Goal: Task Accomplishment & Management: Complete application form

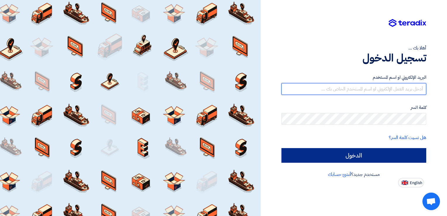
type input "ielsharkawy@sharkeyasugar.com"
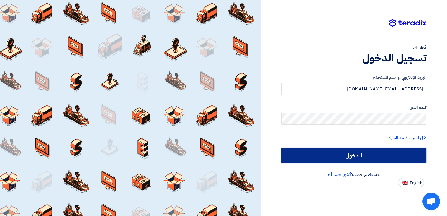
click at [353, 158] on input "الدخول" at bounding box center [354, 155] width 145 height 15
type input "Sign in"
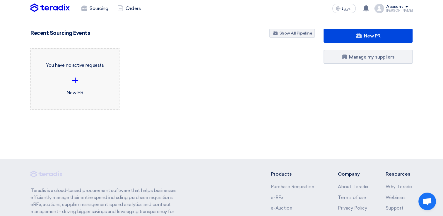
click at [76, 93] on div "You have no active requests + New PR" at bounding box center [74, 79] width 79 height 52
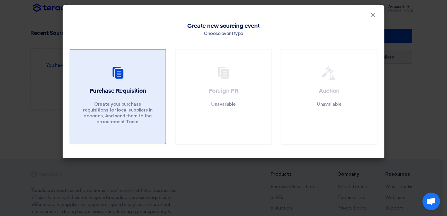
click at [121, 112] on p "Create your purchase requisitions for local suppliers in seconds, And send them…" at bounding box center [118, 112] width 70 height 23
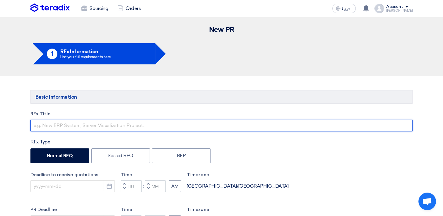
paste input "SPARE PARTS FOR ALARM NETWORK"
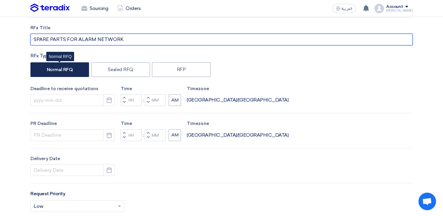
scroll to position [88, 0]
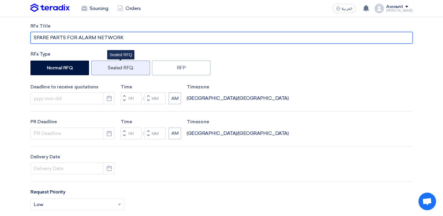
type input "SPARE PARTS FOR ALARM NETWORK"
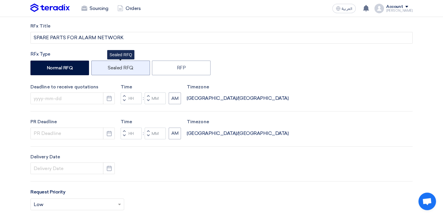
click at [107, 71] on label "Sealed RFQ" at bounding box center [120, 68] width 59 height 15
click at [108, 69] on input "Sealed RFQ" at bounding box center [110, 68] width 4 height 4
radio input "true"
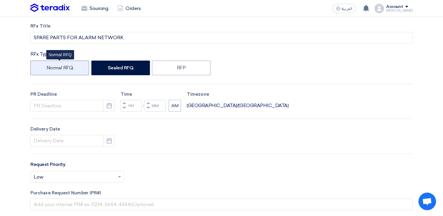
click at [55, 66] on label "Normal RFQ" at bounding box center [59, 68] width 59 height 15
click at [50, 66] on input "Normal RFQ" at bounding box center [49, 68] width 4 height 4
radio input "true"
click at [55, 66] on label "Normal RFQ" at bounding box center [59, 68] width 59 height 15
click at [50, 66] on input "Normal RFQ" at bounding box center [49, 68] width 4 height 4
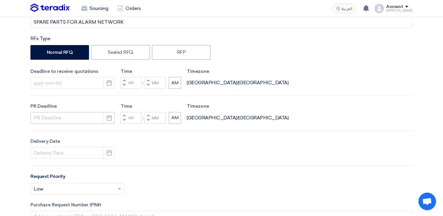
scroll to position [117, 0]
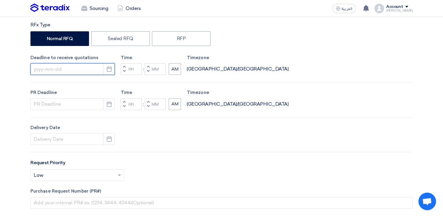
click at [47, 69] on input at bounding box center [72, 69] width 84 height 12
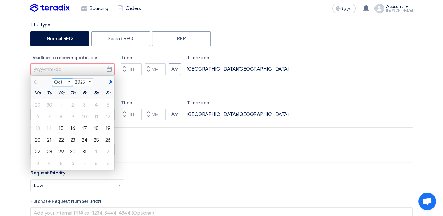
click at [68, 81] on select "Oct Nov Dec" at bounding box center [62, 82] width 21 height 8
select select "11"
click at [52, 78] on select "Oct Nov Dec" at bounding box center [62, 82] width 21 height 8
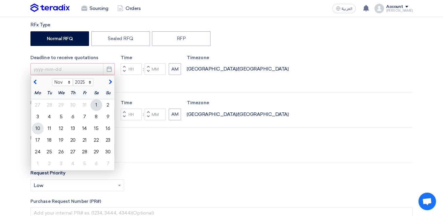
click at [38, 128] on div "10" at bounding box center [38, 129] width 12 height 12
type input "11/10/2025"
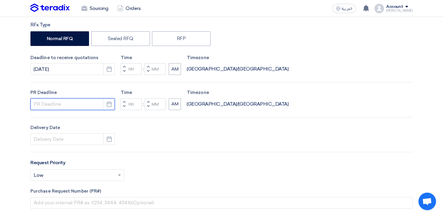
click at [42, 104] on input at bounding box center [72, 104] width 84 height 12
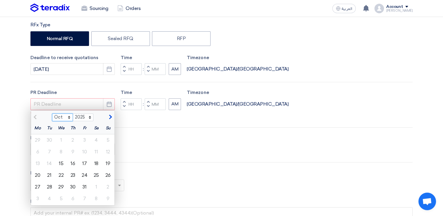
click at [70, 117] on select "Oct Nov" at bounding box center [62, 118] width 21 height 8
select select "11"
click at [52, 114] on select "Oct Nov" at bounding box center [62, 118] width 21 height 8
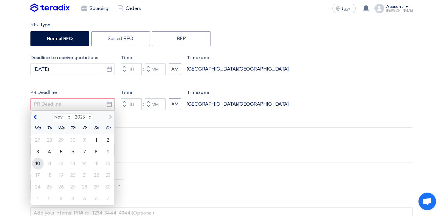
click at [39, 162] on div "10" at bounding box center [38, 164] width 12 height 12
type input "11/10/2025"
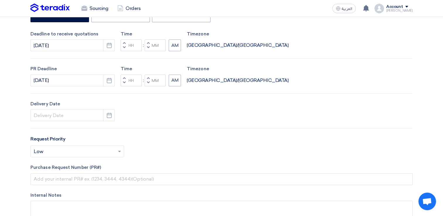
scroll to position [176, 0]
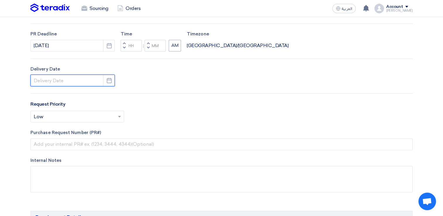
click at [45, 81] on input at bounding box center [72, 81] width 84 height 12
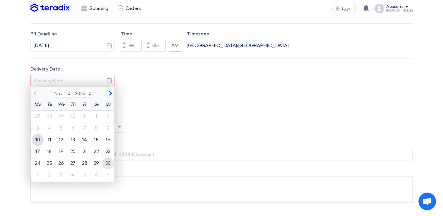
click at [105, 164] on div "30" at bounding box center [108, 163] width 12 height 12
type input "11/30/2025"
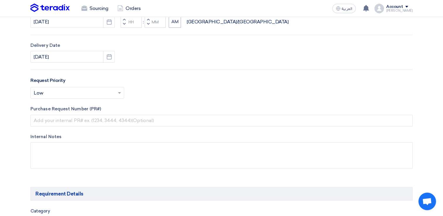
scroll to position [205, 0]
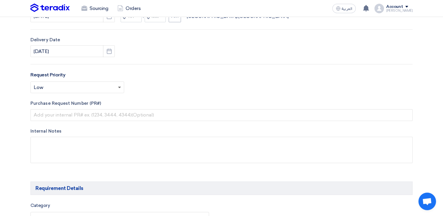
click at [120, 88] on span at bounding box center [120, 87] width 7 height 7
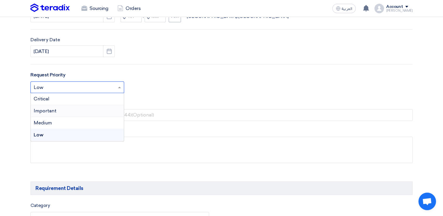
click at [52, 109] on span "Important" at bounding box center [45, 111] width 23 height 6
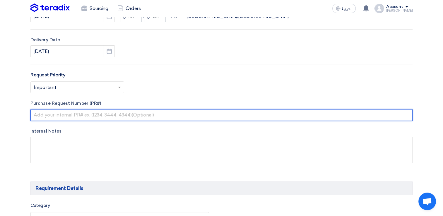
click at [66, 115] on input "text" at bounding box center [221, 115] width 382 height 12
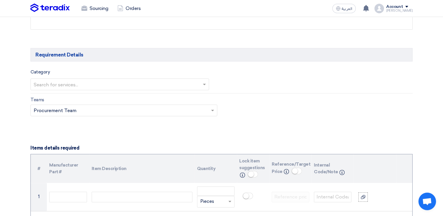
scroll to position [351, 0]
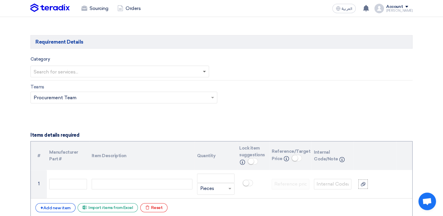
type input "10007821"
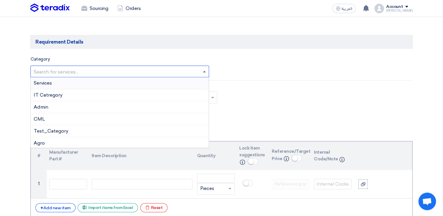
click at [205, 71] on span at bounding box center [204, 71] width 3 height 1
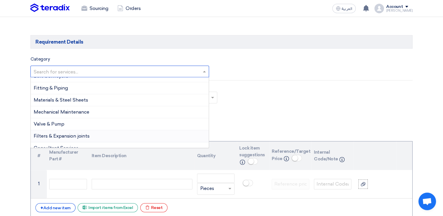
scroll to position [455, 0]
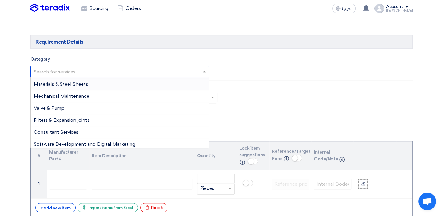
click at [55, 71] on input "text" at bounding box center [117, 72] width 166 height 10
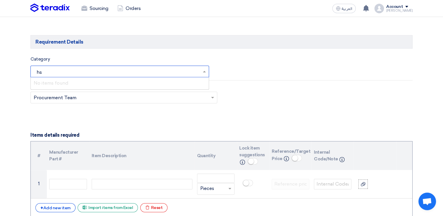
type input "h"
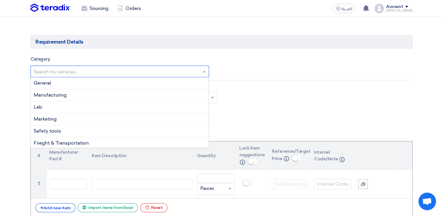
scroll to position [246, 0]
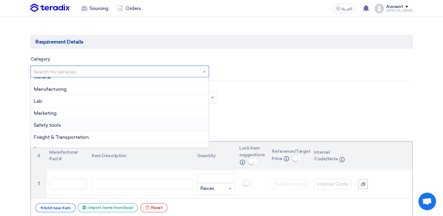
click at [56, 122] on span "Safety tools" at bounding box center [47, 125] width 27 height 6
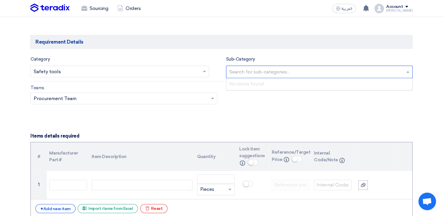
click at [408, 72] on input "text" at bounding box center [320, 73] width 182 height 10
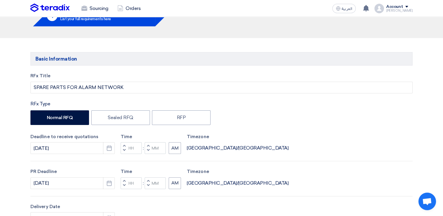
scroll to position [0, 0]
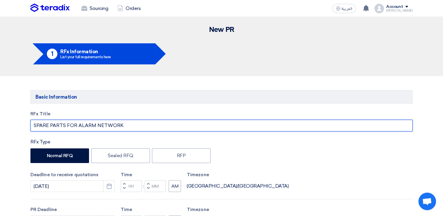
drag, startPoint x: 124, startPoint y: 126, endPoint x: 33, endPoint y: 129, distance: 91.1
click at [33, 129] on input "SPARE PARTS FOR ALARM NETWORK" at bounding box center [221, 126] width 382 height 12
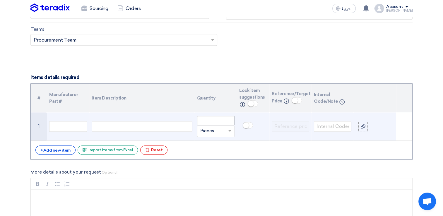
scroll to position [322, 0]
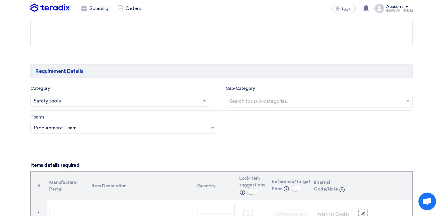
click at [246, 99] on input "text" at bounding box center [320, 102] width 182 height 10
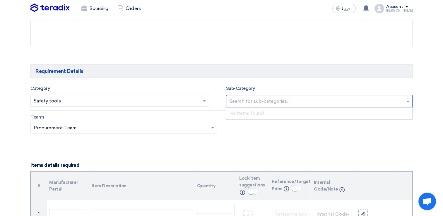
paste input "SPARE PARTS FOR ALARM NETWORK"
type input "SPARE PARTS FOR ALARM NETWORK"
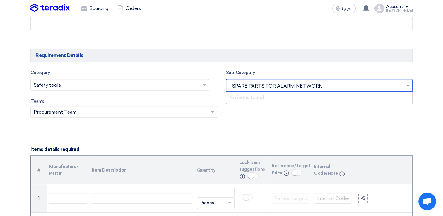
scroll to position [351, 0]
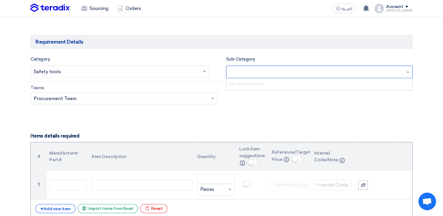
click at [110, 121] on form "Basic Information RFx Title SPARE PARTS FOR ALARM NETWORK RFx Type Normal RFQ S…" at bounding box center [221, 174] width 382 height 870
click at [268, 70] on input "text" at bounding box center [320, 73] width 182 height 10
click at [151, 126] on form "Basic Information RFx Title SPARE PARTS FOR ALARM NETWORK RFx Type Normal RFQ S…" at bounding box center [221, 174] width 382 height 870
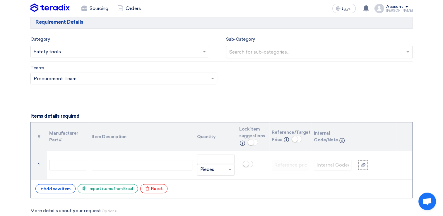
scroll to position [381, 0]
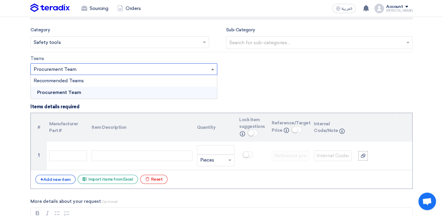
click at [213, 69] on span at bounding box center [212, 68] width 3 height 1
click at [212, 68] on span at bounding box center [212, 68] width 3 height 1
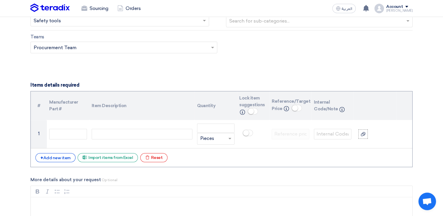
scroll to position [439, 0]
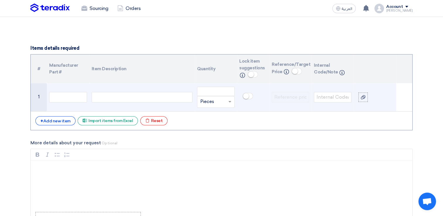
paste div
paste input "14000006103"
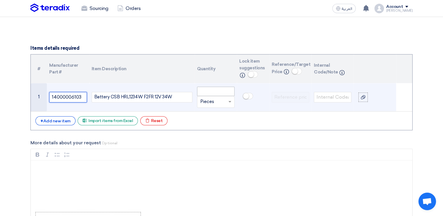
type input "14000006103"
click at [220, 92] on input "number" at bounding box center [215, 91] width 37 height 9
type input "4"
click at [327, 95] on input "text" at bounding box center [332, 97] width 37 height 11
paste input "14000006103"
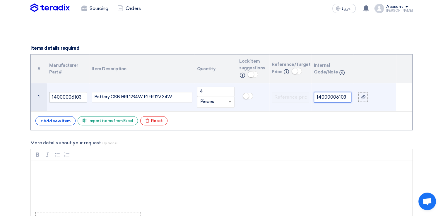
type input "14000006103"
drag, startPoint x: 83, startPoint y: 95, endPoint x: 41, endPoint y: 94, distance: 41.6
click at [41, 94] on tr "1 14000006103 Battery CSB HRL1234W F2FR 12V 34W 4 Unit × Pieces 14000006103" at bounding box center [221, 97] width 381 height 28
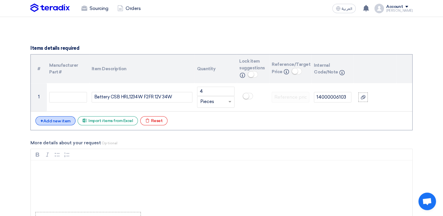
click at [47, 120] on div "+ Add new item" at bounding box center [55, 120] width 40 height 9
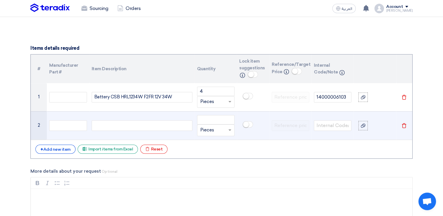
paste div
click at [208, 121] on input "number" at bounding box center [215, 119] width 37 height 9
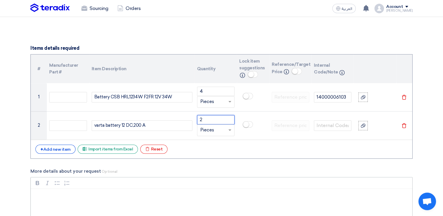
type input "2"
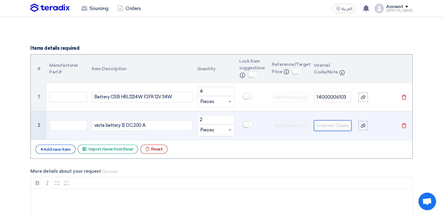
click at [323, 126] on input "text" at bounding box center [332, 125] width 37 height 11
paste input "14000004803"
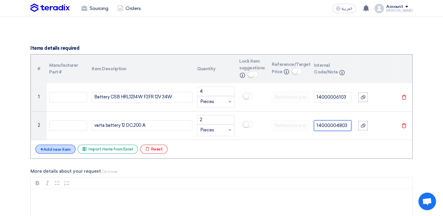
type input "14000004803"
click at [56, 148] on div "+ Add new item" at bounding box center [55, 149] width 40 height 9
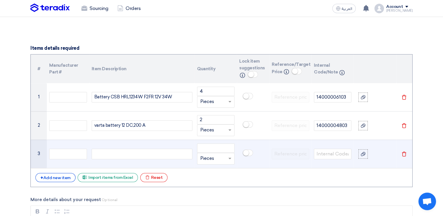
paste div
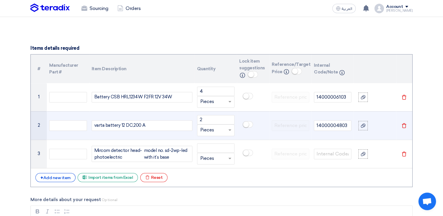
scroll to position [436, 0]
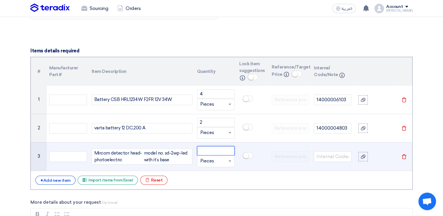
click at [208, 150] on input "number" at bounding box center [215, 150] width 37 height 9
type input "2"
drag, startPoint x: 142, startPoint y: 159, endPoint x: 133, endPoint y: 157, distance: 8.6
click at [133, 157] on div "Mircom detector head-photoelectric" at bounding box center [119, 156] width 50 height 13
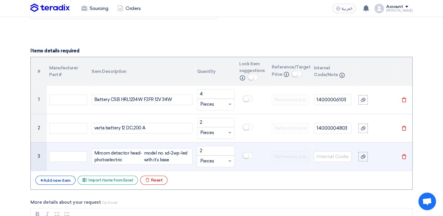
click at [174, 159] on div "model no. sd-2wp-led with it’s base" at bounding box center [167, 156] width 46 height 13
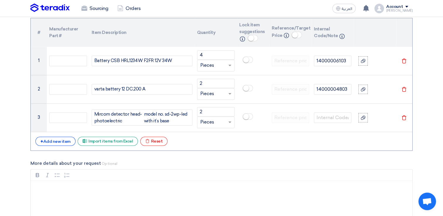
scroll to position [466, 0]
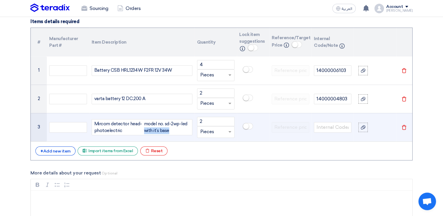
drag, startPoint x: 172, startPoint y: 131, endPoint x: 144, endPoint y: 133, distance: 28.2
click at [144, 133] on div "Mircom detector head-photoelectric model no. sd-2wp-led with it’s base" at bounding box center [142, 127] width 101 height 16
paste input "14000018325"
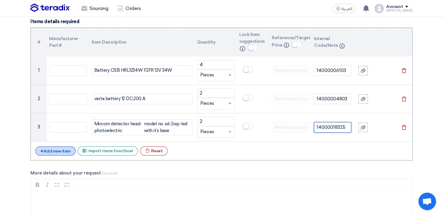
type input "14000018325"
click at [49, 150] on div "+ Add new item" at bounding box center [55, 150] width 40 height 9
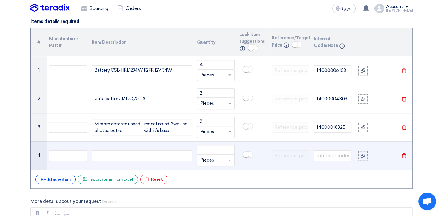
paste div
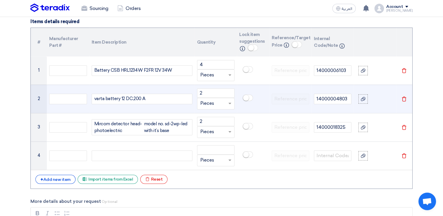
scroll to position [463, 0]
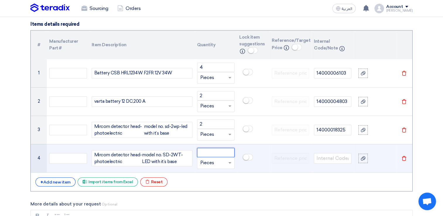
click at [215, 153] on input "number" at bounding box center [215, 152] width 37 height 9
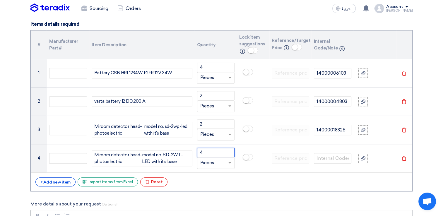
type input "4"
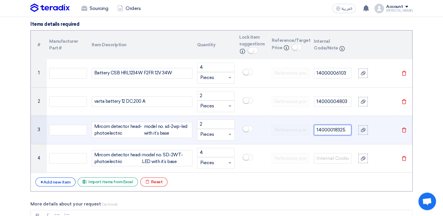
drag, startPoint x: 348, startPoint y: 129, endPoint x: 315, endPoint y: 129, distance: 33.4
click at [315, 129] on input "14000018325" at bounding box center [332, 130] width 37 height 11
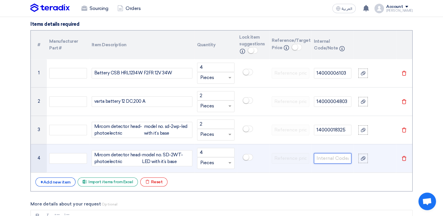
click at [329, 156] on input "text" at bounding box center [332, 158] width 37 height 11
paste input "14000018325"
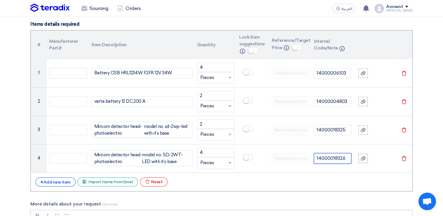
type input "14000018326"
click at [50, 185] on div "+ Add new item Excel file Import items from Excel Excel file Reset" at bounding box center [221, 181] width 372 height 9
click at [56, 180] on div "+ Add new item" at bounding box center [55, 181] width 40 height 9
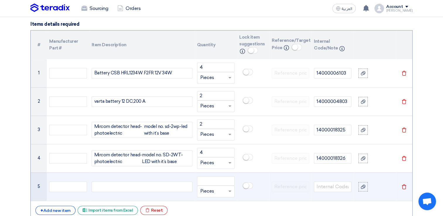
paste div
drag, startPoint x: 124, startPoint y: 184, endPoint x: 87, endPoint y: 182, distance: 37.3
click at [87, 182] on tr "5 14000014095 Unit × Pieces Delete" at bounding box center [221, 186] width 381 height 28
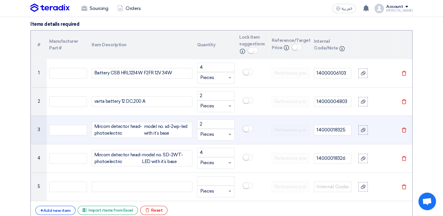
click at [124, 129] on div "Mircom detector head-photoelectric" at bounding box center [119, 129] width 50 height 13
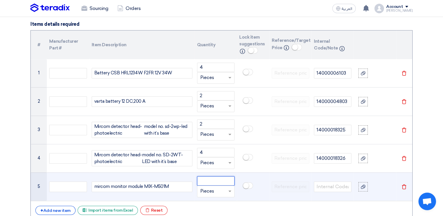
click at [218, 180] on input "number" at bounding box center [215, 180] width 37 height 9
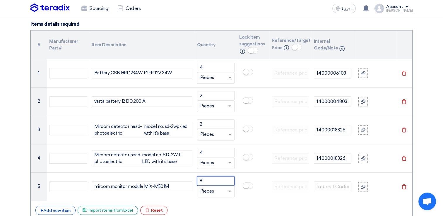
type input "8"
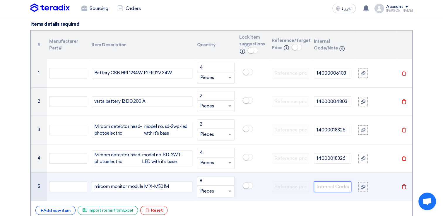
paste input "14000014095"
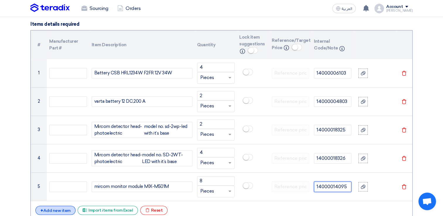
type input "14000014095"
click at [55, 208] on div "+ Add new item" at bounding box center [55, 210] width 40 height 9
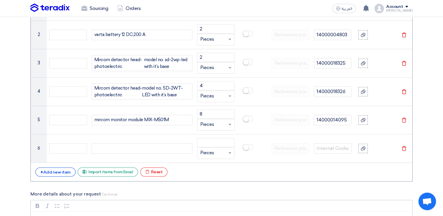
scroll to position [551, 0]
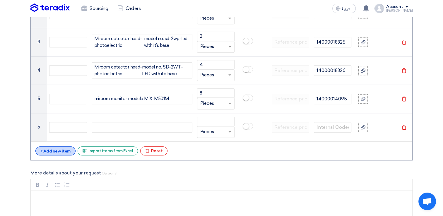
click at [41, 148] on span "+" at bounding box center [41, 151] width 3 height 6
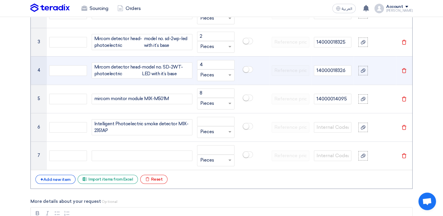
scroll to position [548, 0]
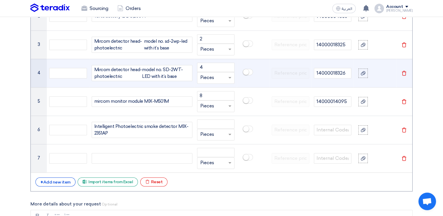
click at [129, 74] on div "Mircom detector head-photoelectric" at bounding box center [118, 72] width 48 height 13
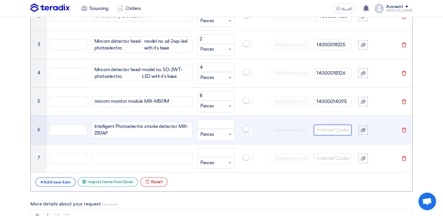
paste input "14000014096"
type input "14000014096"
click at [206, 121] on input "number" at bounding box center [215, 123] width 37 height 9
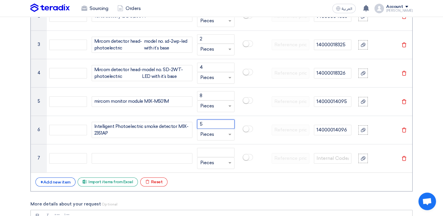
type input "5"
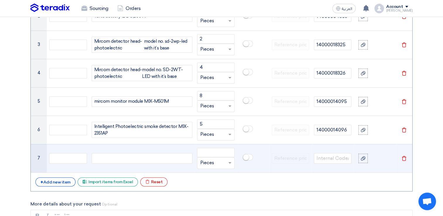
paste div
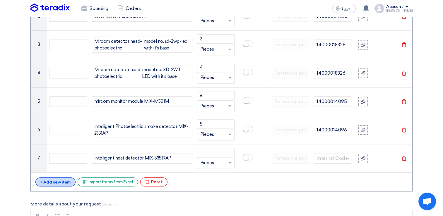
click at [57, 181] on div "+ Add new item" at bounding box center [55, 181] width 40 height 9
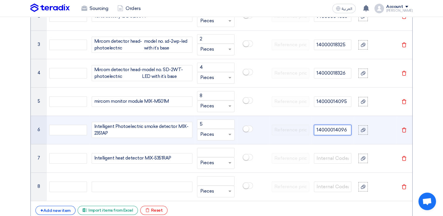
drag, startPoint x: 347, startPoint y: 129, endPoint x: 316, endPoint y: 126, distance: 30.6
click at [316, 126] on input "14000014096" at bounding box center [332, 130] width 37 height 11
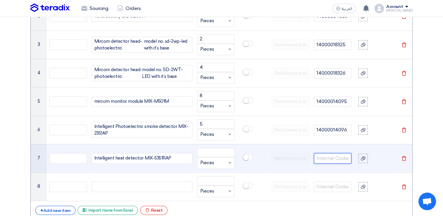
click at [330, 155] on input "text" at bounding box center [332, 158] width 37 height 11
paste input "14000014096"
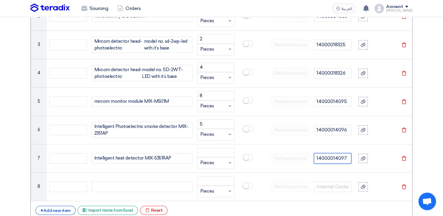
type input "14000014097"
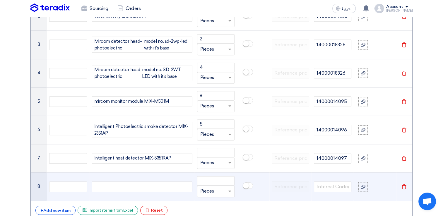
paste div
click at [335, 182] on input "text" at bounding box center [332, 186] width 37 height 11
paste input "14000019295"
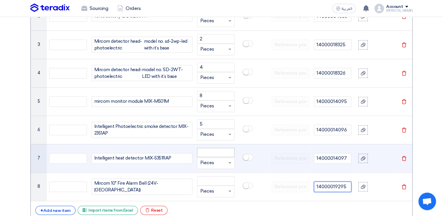
type input "14000019295"
click at [221, 150] on input "number" at bounding box center [215, 152] width 37 height 9
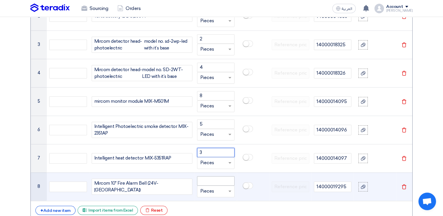
type input "3"
click at [207, 182] on input "number" at bounding box center [215, 180] width 37 height 9
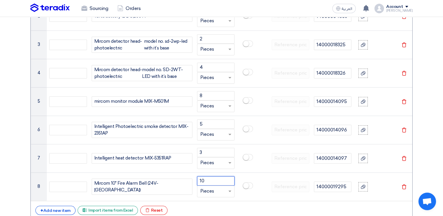
type input "10"
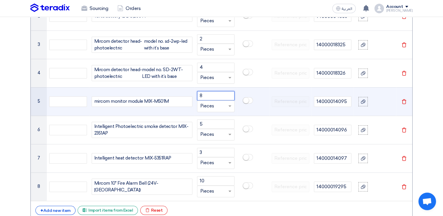
drag, startPoint x: 207, startPoint y: 94, endPoint x: 197, endPoint y: 93, distance: 10.0
click at [197, 93] on input "8" at bounding box center [215, 95] width 37 height 9
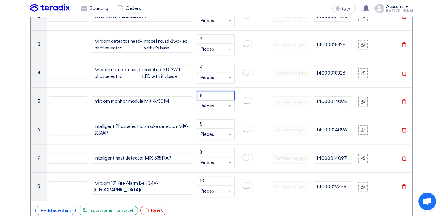
type input "5"
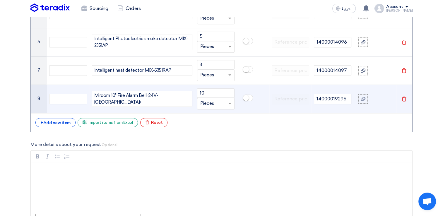
scroll to position [665, 0]
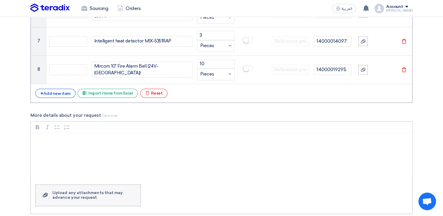
click at [80, 194] on div "Upload any attachments that may advance your request" at bounding box center [93, 195] width 82 height 9
click at [0, 0] on input "Upload a file Upload any attachments that may advance your request" at bounding box center [0, 0] width 0 height 0
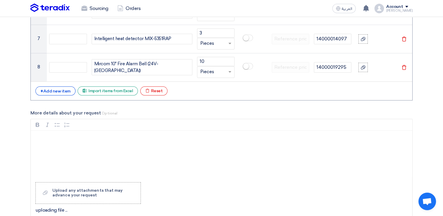
scroll to position [724, 0]
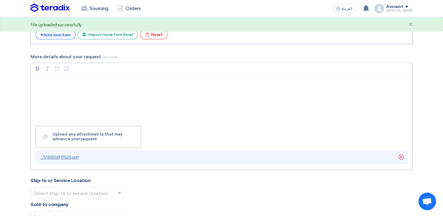
click at [62, 157] on span "_1760516917520.pdf" at bounding box center [59, 157] width 38 height 5
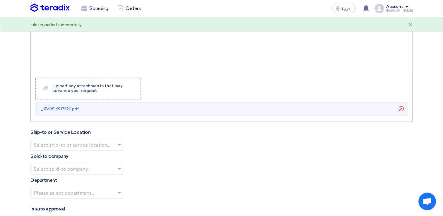
scroll to position [782, 0]
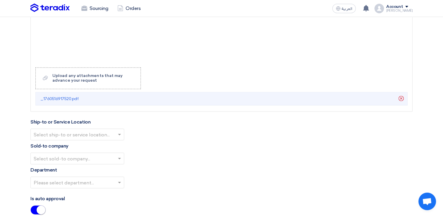
click at [62, 133] on input "text" at bounding box center [74, 135] width 81 height 10
click at [90, 146] on span "Alsharkeya Sugar Manufacturing - Site" at bounding box center [76, 146] width 85 height 6
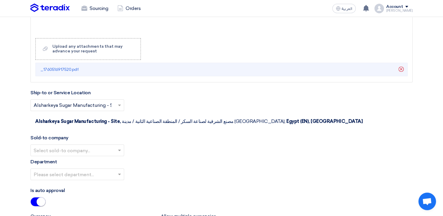
scroll to position [841, 0]
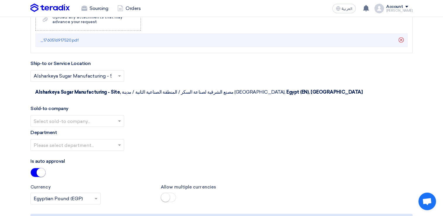
click at [119, 141] on span at bounding box center [120, 144] width 7 height 7
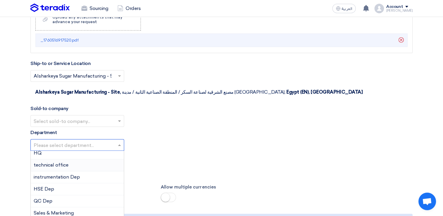
scroll to position [144, 0]
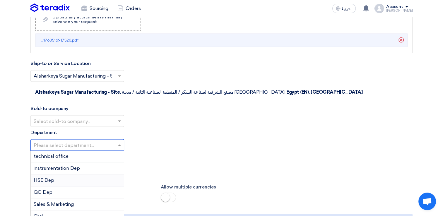
click at [47, 177] on span "HSE Dep" at bounding box center [44, 180] width 20 height 6
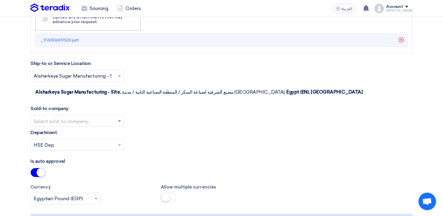
click at [119, 120] on span at bounding box center [119, 121] width 3 height 2
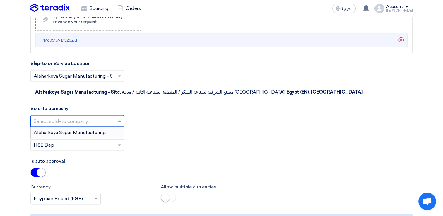
click at [111, 127] on div "Alsharkeya Sugar Manufacturing" at bounding box center [77, 133] width 93 height 12
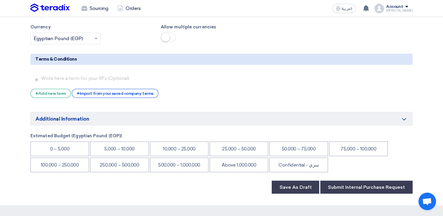
scroll to position [1017, 0]
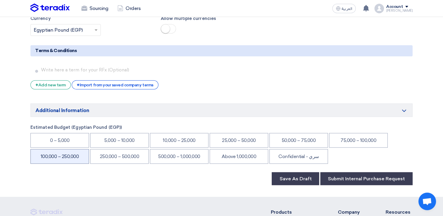
click at [49, 154] on li "100,000 – 250,000" at bounding box center [59, 156] width 59 height 15
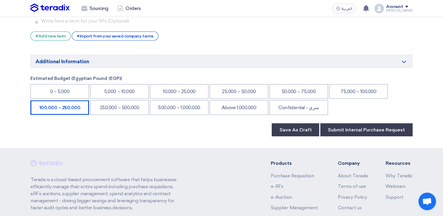
scroll to position [1075, 0]
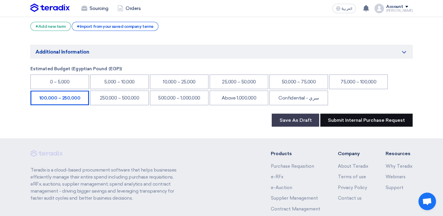
click at [342, 116] on button "Submit Internal Purchase Request" at bounding box center [366, 120] width 92 height 13
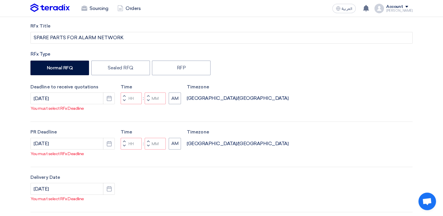
click at [124, 98] on span "button" at bounding box center [124, 96] width 2 height 4
click at [146, 105] on button "Decrement minutes" at bounding box center [148, 100] width 7 height 7
type input "12"
type input "59"
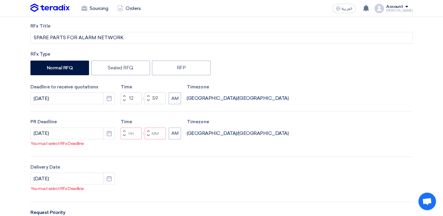
click at [124, 133] on span "button" at bounding box center [124, 131] width 2 height 4
click at [146, 139] on button "Decrement minutes" at bounding box center [148, 135] width 7 height 7
type input "12"
type input "59"
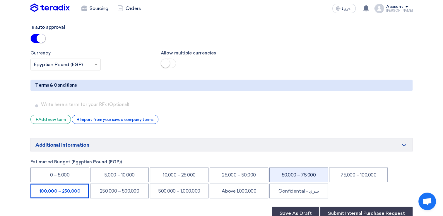
scroll to position [1025, 0]
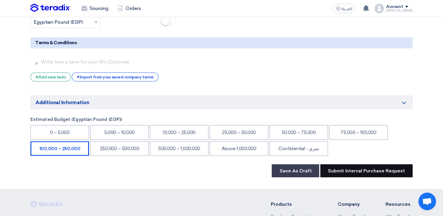
click at [357, 165] on button "Submit Internal Purchase Request" at bounding box center [366, 170] width 92 height 13
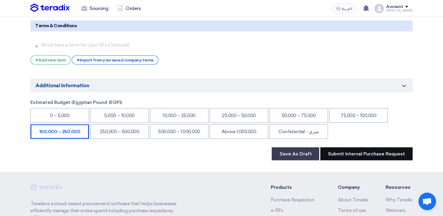
scroll to position [1054, 0]
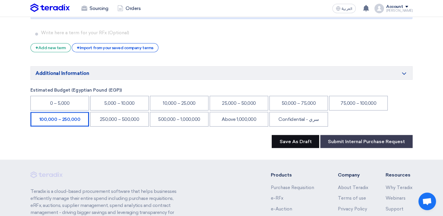
click at [287, 138] on button "Save As Draft" at bounding box center [295, 141] width 47 height 13
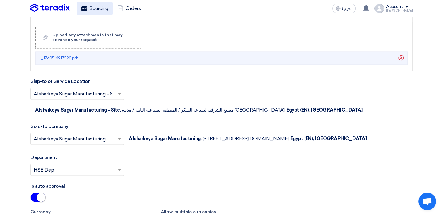
scroll to position [820, 0]
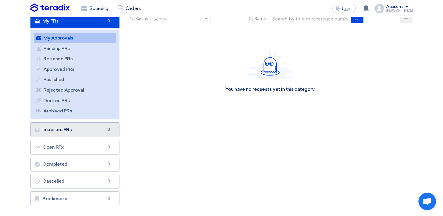
scroll to position [29, 0]
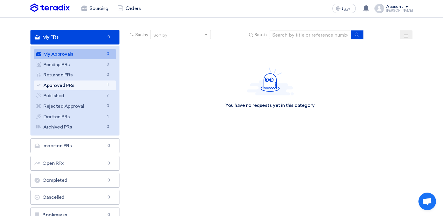
click at [71, 86] on link "Approved PRs Approved PRs 1" at bounding box center [75, 86] width 82 height 10
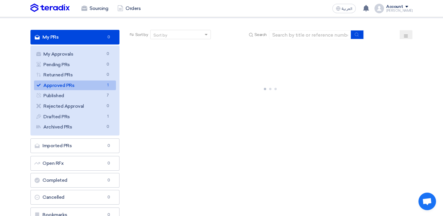
scroll to position [0, 0]
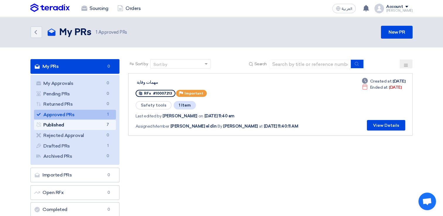
click at [78, 125] on link "Published Published 7" at bounding box center [75, 125] width 82 height 10
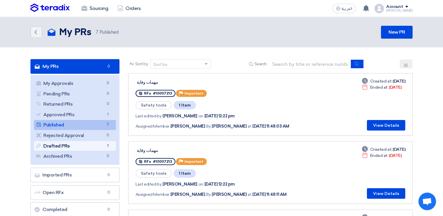
click at [77, 146] on link "Drafted PRs Drafted PRs 1" at bounding box center [75, 146] width 82 height 10
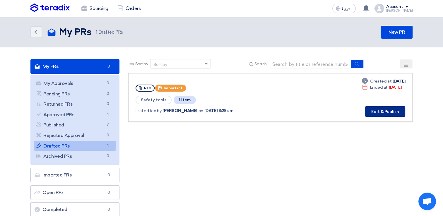
click at [388, 109] on button "Edit & Publish" at bounding box center [385, 111] width 40 height 11
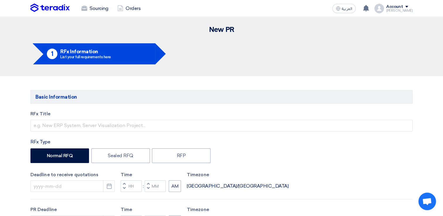
type input "1/1/1970"
type input "12"
type input "00"
type input "1/1/1970"
type input "12"
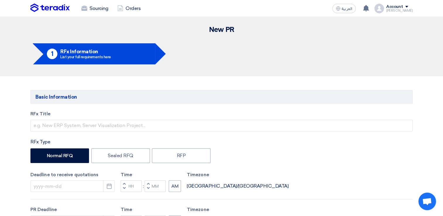
type input "00"
type input "3/2/2025"
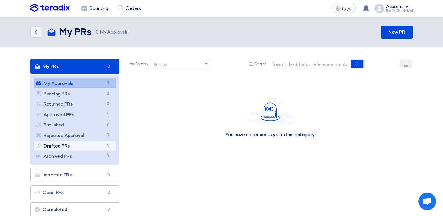
click at [64, 144] on link "Drafted PRs Drafted PRs 1" at bounding box center [75, 146] width 82 height 10
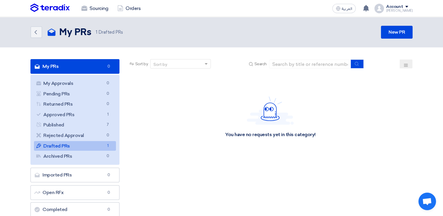
click at [64, 146] on link "Drafted PRs Drafted PRs 1" at bounding box center [75, 146] width 82 height 10
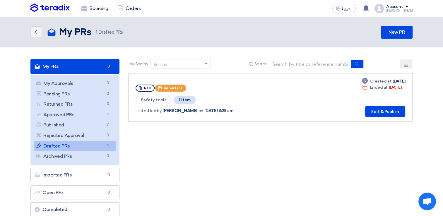
click at [406, 63] on icon at bounding box center [405, 65] width 5 height 5
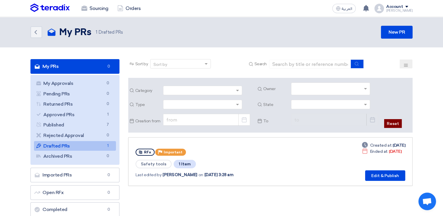
click at [396, 122] on button "Reset" at bounding box center [393, 123] width 18 height 9
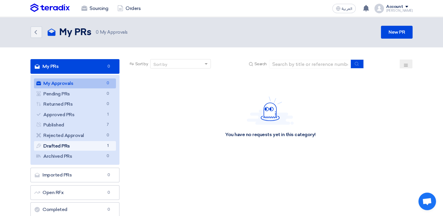
click at [69, 147] on link "Drafted PRs Drafted PRs 1" at bounding box center [75, 146] width 82 height 10
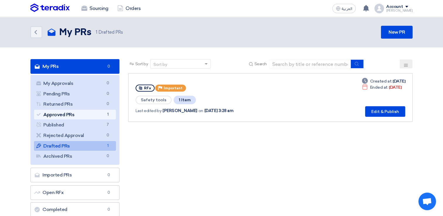
click at [87, 116] on link "Approved PRs Approved PRs 1" at bounding box center [75, 115] width 82 height 10
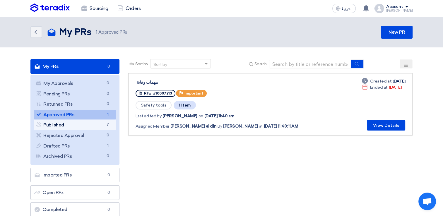
click at [82, 127] on link "Published Published 7" at bounding box center [75, 125] width 82 height 10
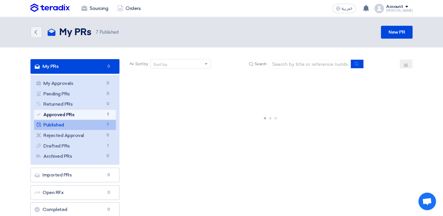
click at [84, 115] on link "Approved PRs Approved PRs 1" at bounding box center [75, 115] width 82 height 10
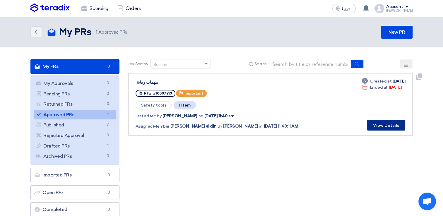
click at [390, 126] on button "View Details" at bounding box center [386, 125] width 38 height 11
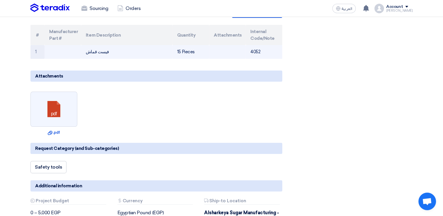
scroll to position [29, 0]
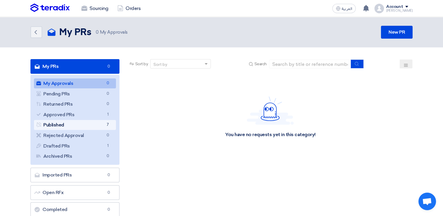
click at [60, 127] on link "Published Published 7" at bounding box center [75, 125] width 82 height 10
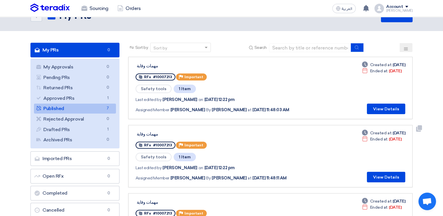
scroll to position [29, 0]
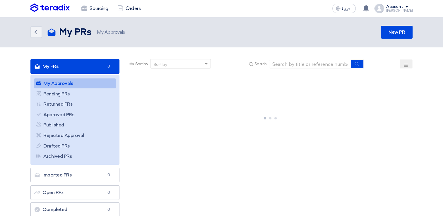
scroll to position [29, 0]
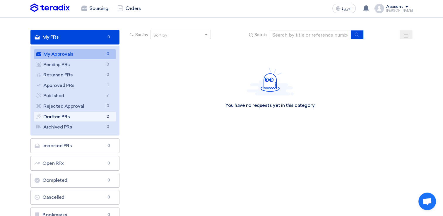
click at [54, 119] on link "Drafted PRs Drafted PRs 2" at bounding box center [75, 117] width 82 height 10
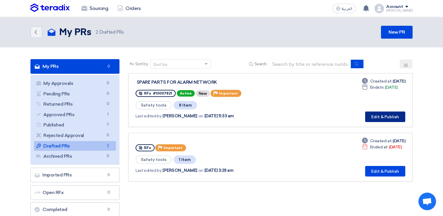
click at [394, 116] on button "Edit & Publish" at bounding box center [385, 117] width 40 height 11
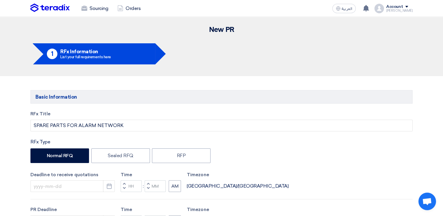
type input "[DATE]"
type input "12"
type input "59"
type input "[DATE]"
type input "12"
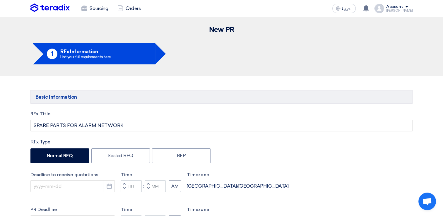
type input "59"
type input "[DATE]"
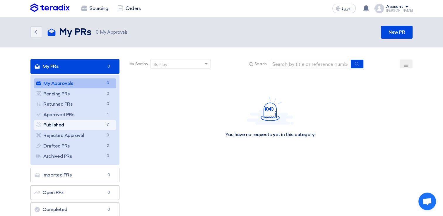
click at [68, 124] on link "Published Published 7" at bounding box center [75, 125] width 82 height 10
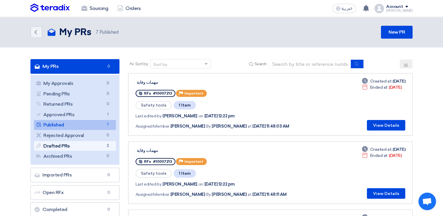
click at [62, 147] on link "Drafted PRs Drafted PRs 2" at bounding box center [75, 146] width 82 height 10
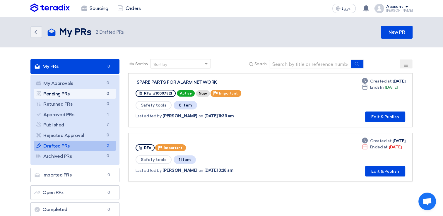
click at [70, 94] on link "Pending PRs Pending PRs 0" at bounding box center [75, 94] width 82 height 10
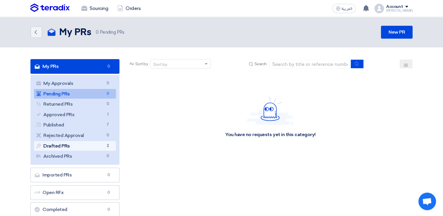
click at [74, 146] on link "Drafted PRs Drafted PRs 2" at bounding box center [75, 146] width 82 height 10
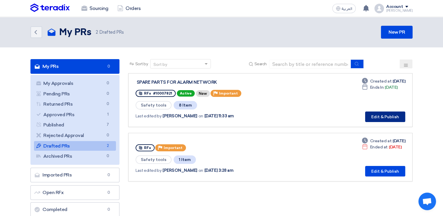
click at [384, 117] on button "Edit & Publish" at bounding box center [385, 117] width 40 height 11
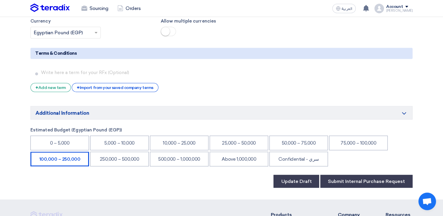
scroll to position [1025, 0]
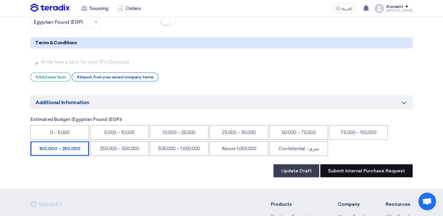
click at [364, 167] on button "Submit Internal Purchase Request" at bounding box center [366, 170] width 92 height 13
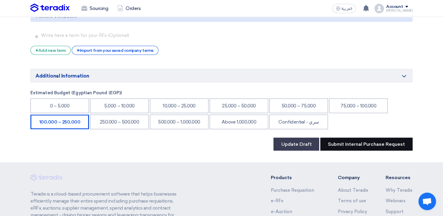
scroll to position [1054, 0]
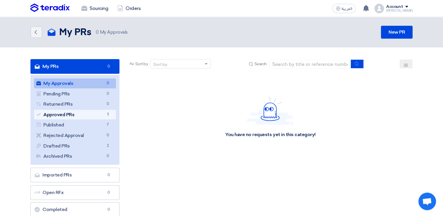
click at [66, 115] on link "Approved PRs Approved PRs 1" at bounding box center [75, 115] width 82 height 10
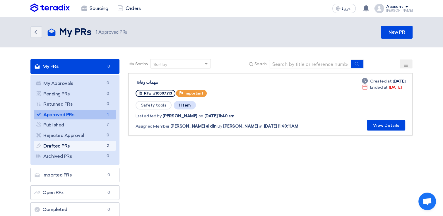
click at [71, 145] on link "Drafted PRs Drafted PRs 2" at bounding box center [75, 146] width 82 height 10
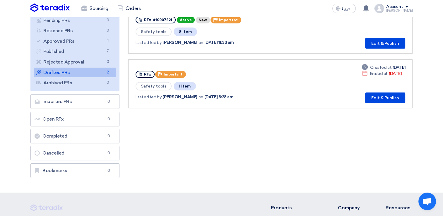
scroll to position [64, 0]
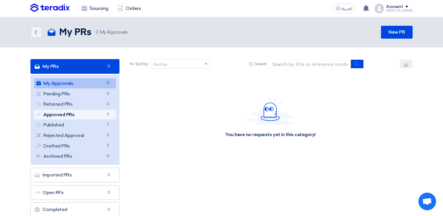
click at [80, 117] on link "Approved PRs Approved PRs 1" at bounding box center [75, 115] width 82 height 10
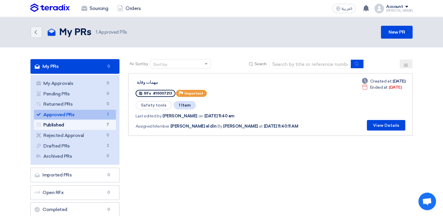
click at [78, 121] on link "Published Published 7" at bounding box center [75, 125] width 82 height 10
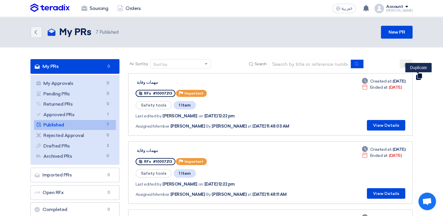
click at [418, 76] on use at bounding box center [419, 76] width 6 height 6
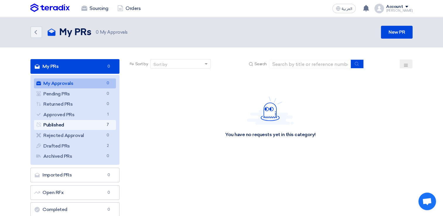
click at [73, 126] on link "Published Published 7" at bounding box center [75, 125] width 82 height 10
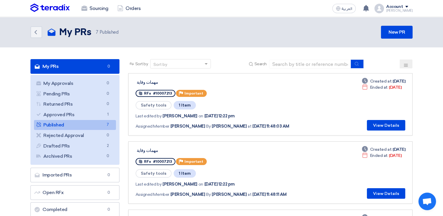
drag, startPoint x: 389, startPoint y: 123, endPoint x: 220, endPoint y: 48, distance: 185.3
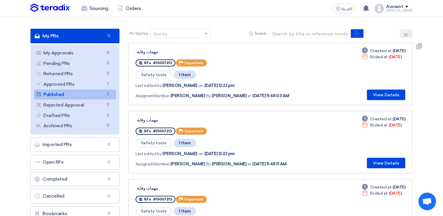
scroll to position [29, 0]
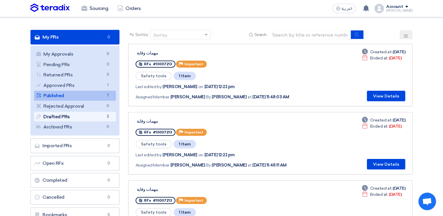
click at [81, 114] on link "Drafted PRs Drafted PRs 2" at bounding box center [75, 117] width 82 height 10
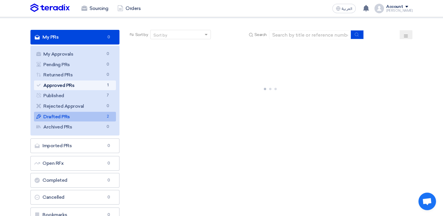
scroll to position [0, 0]
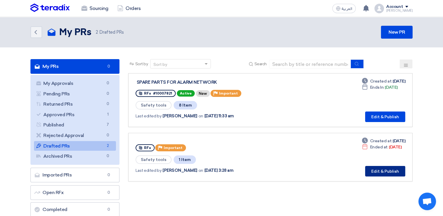
click at [376, 168] on button "Edit & Publish" at bounding box center [385, 171] width 40 height 11
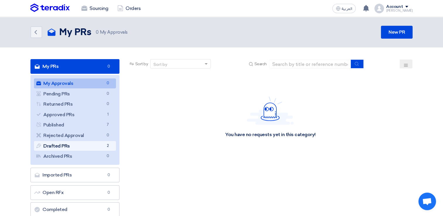
click at [107, 141] on link "Drafted PRs Drafted PRs 2" at bounding box center [75, 146] width 82 height 10
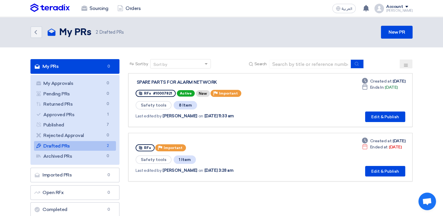
click at [55, 145] on link "Drafted PRs Drafted PRs 2" at bounding box center [75, 146] width 82 height 10
drag, startPoint x: 288, startPoint y: 162, endPoint x: 350, endPoint y: 168, distance: 62.3
click at [350, 168] on div "RFx Priority Important Safety tools 1 Item Last edited by [PERSON_NAME] on [DAT…" at bounding box center [271, 157] width 270 height 39
drag, startPoint x: 391, startPoint y: 172, endPoint x: 257, endPoint y: 182, distance: 134.8
click at [256, 183] on div "Sort by Sort by Search Category Owner Type" at bounding box center [270, 156] width 293 height 195
